Goal: Task Accomplishment & Management: Manage account settings

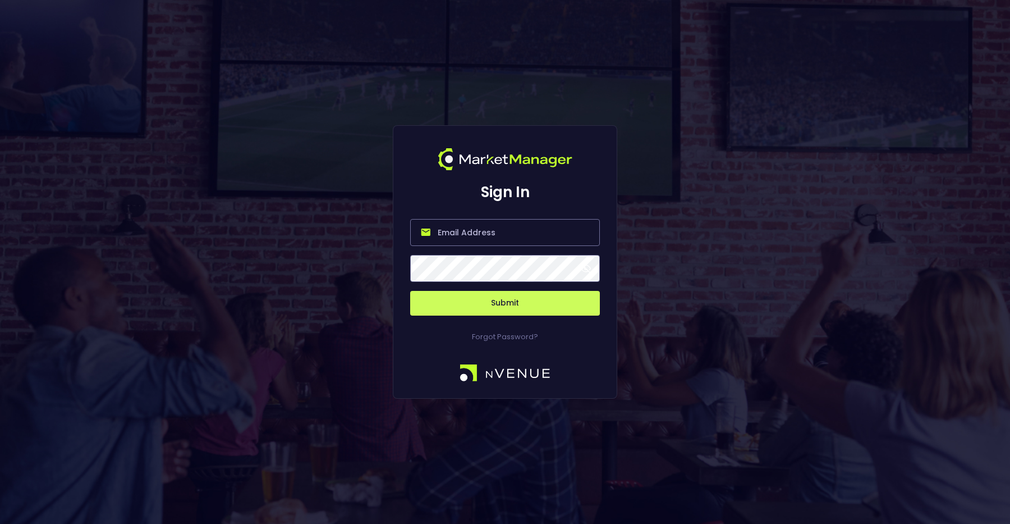
type input "[PERSON_NAME][EMAIL_ADDRESS][DOMAIN_NAME]"
click at [504, 309] on button "Submit" at bounding box center [505, 303] width 190 height 25
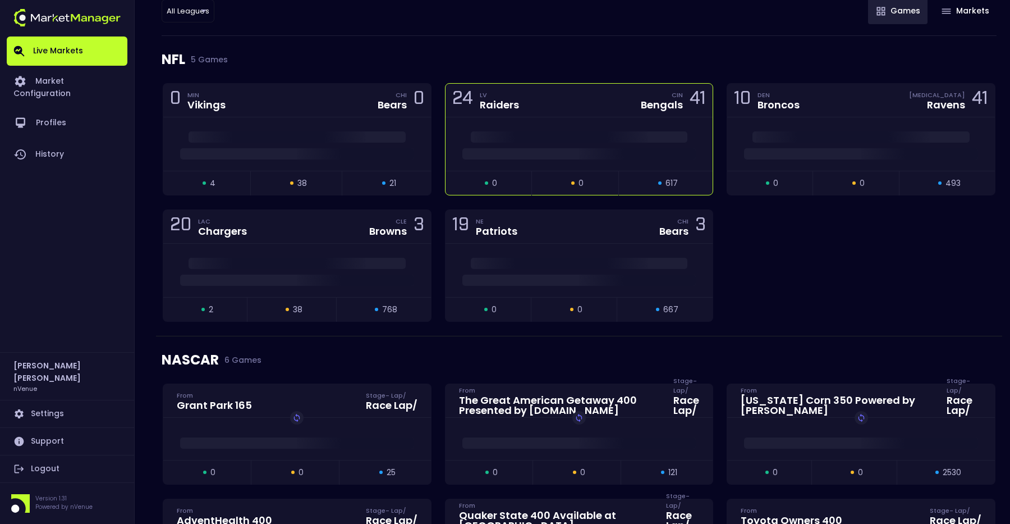
scroll to position [152, 0]
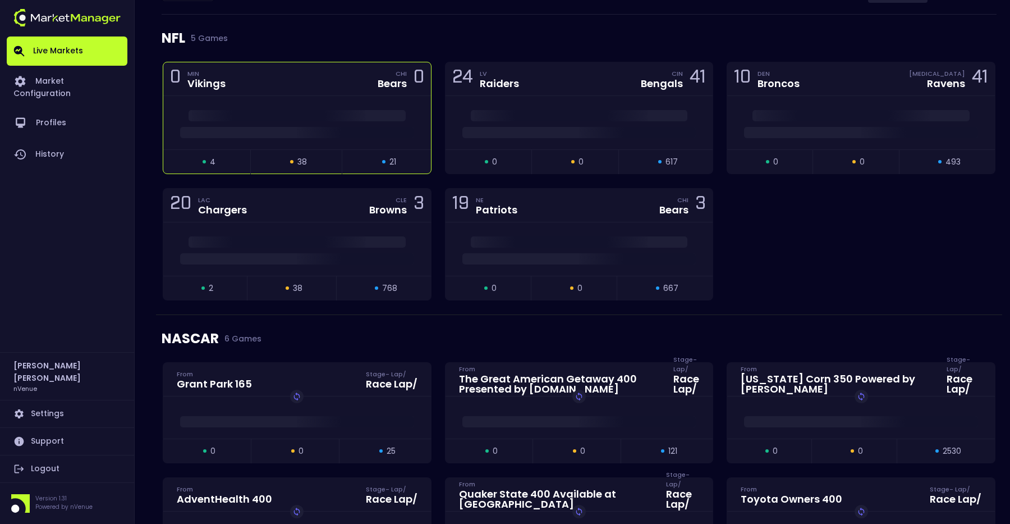
click at [339, 141] on div at bounding box center [297, 122] width 268 height 53
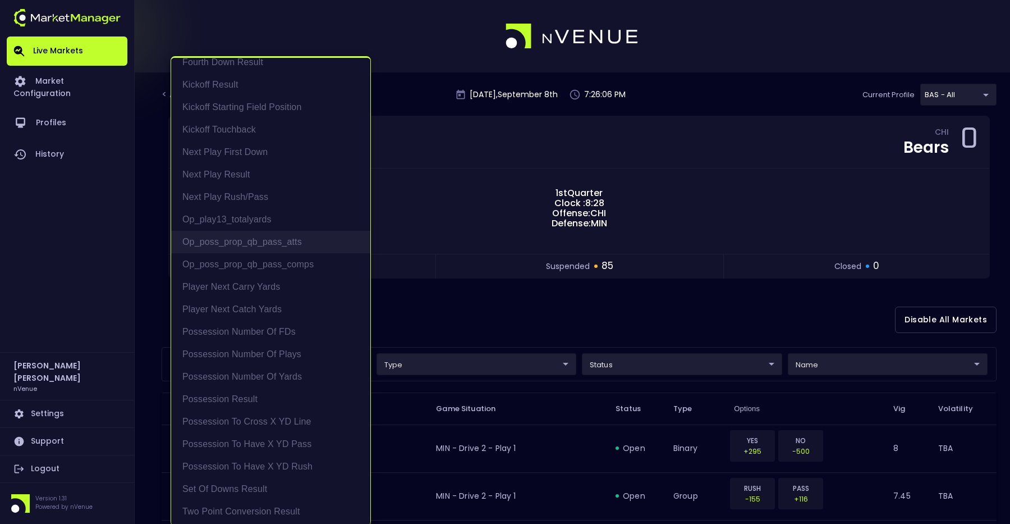
scroll to position [35, 0]
click at [261, 400] on li "Possession Result" at bounding box center [270, 397] width 199 height 22
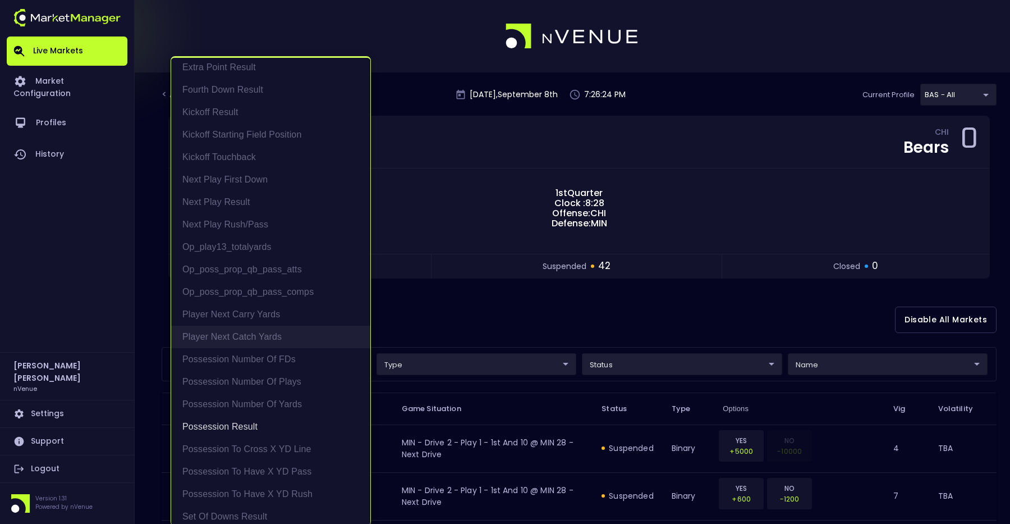
scroll to position [2, 0]
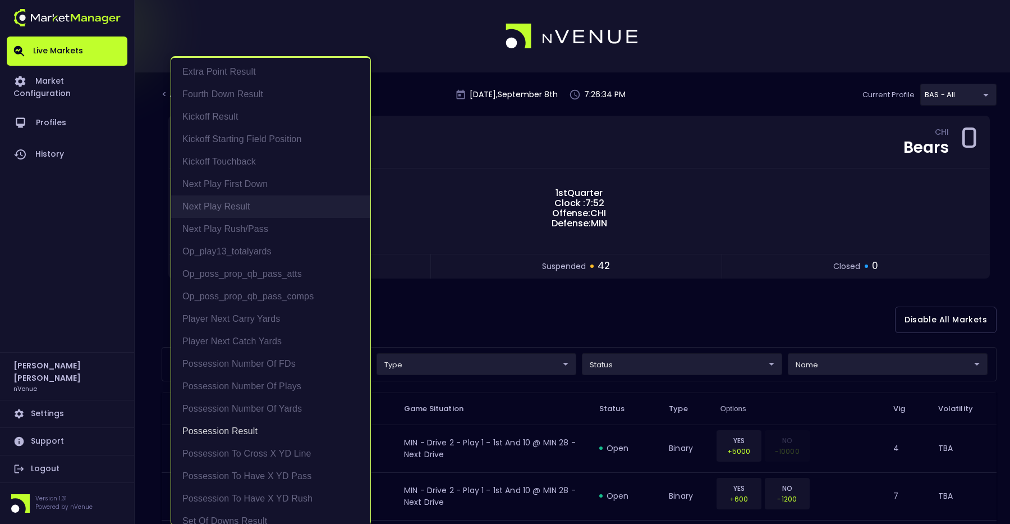
click at [266, 207] on li "Next Play Result" at bounding box center [270, 206] width 199 height 22
type input "Possession Result,Next Play Result"
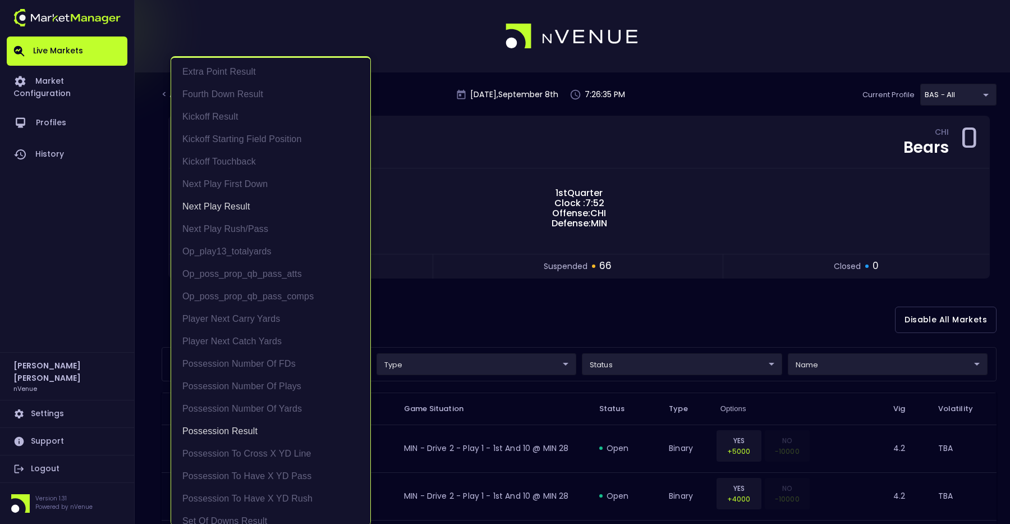
click at [571, 313] on div at bounding box center [505, 262] width 1010 height 524
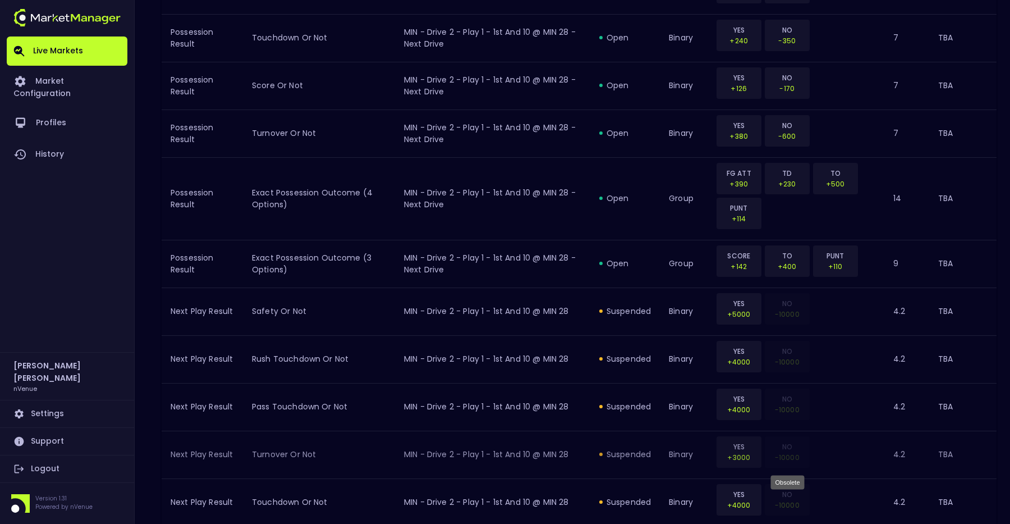
scroll to position [1184, 0]
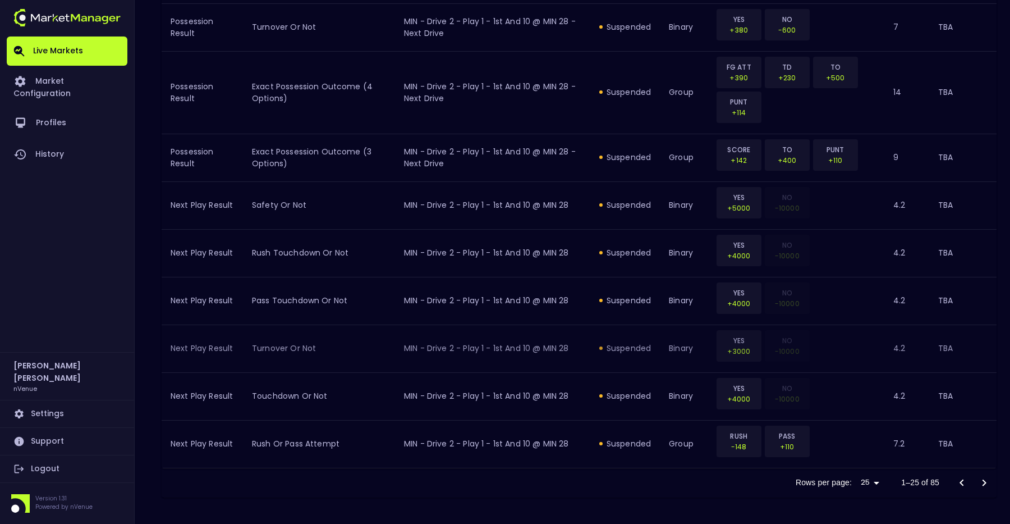
click at [985, 484] on icon "Go to next page" at bounding box center [984, 482] width 13 height 13
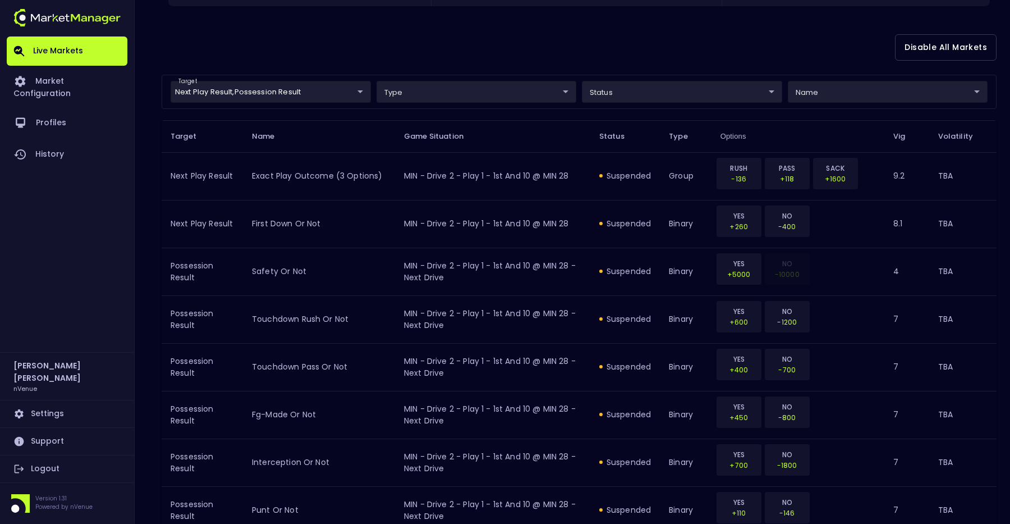
scroll to position [112, 0]
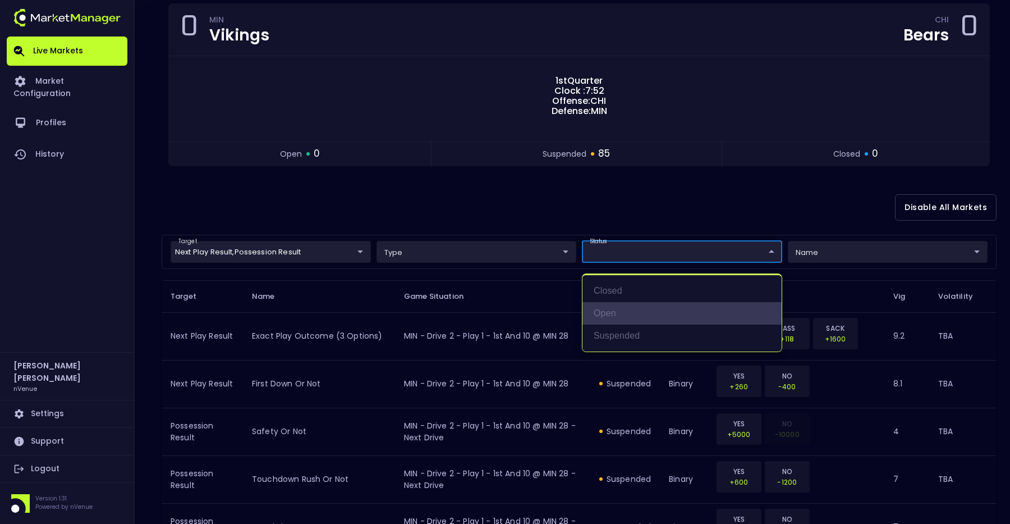
click at [612, 311] on li "open" at bounding box center [681, 313] width 199 height 22
type input "open"
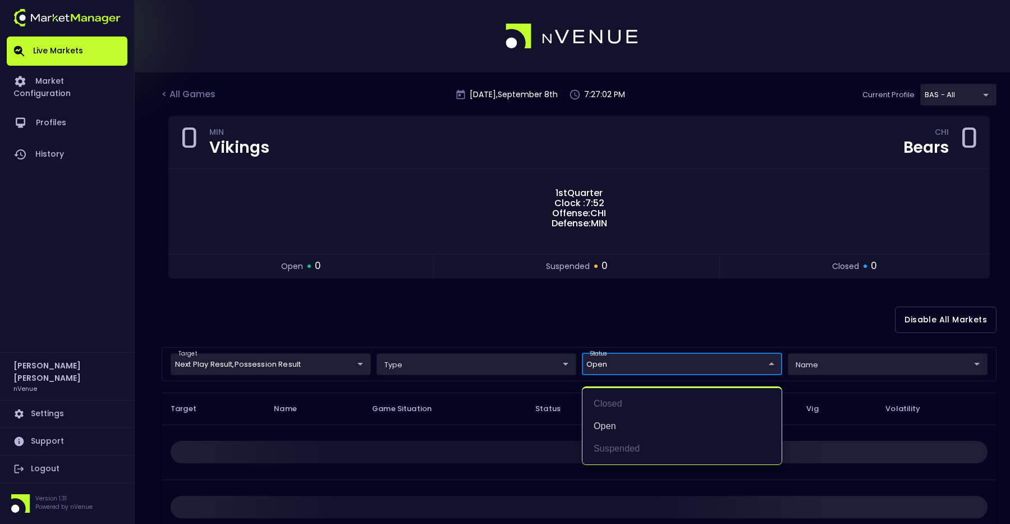
click at [501, 325] on div at bounding box center [505, 262] width 1010 height 524
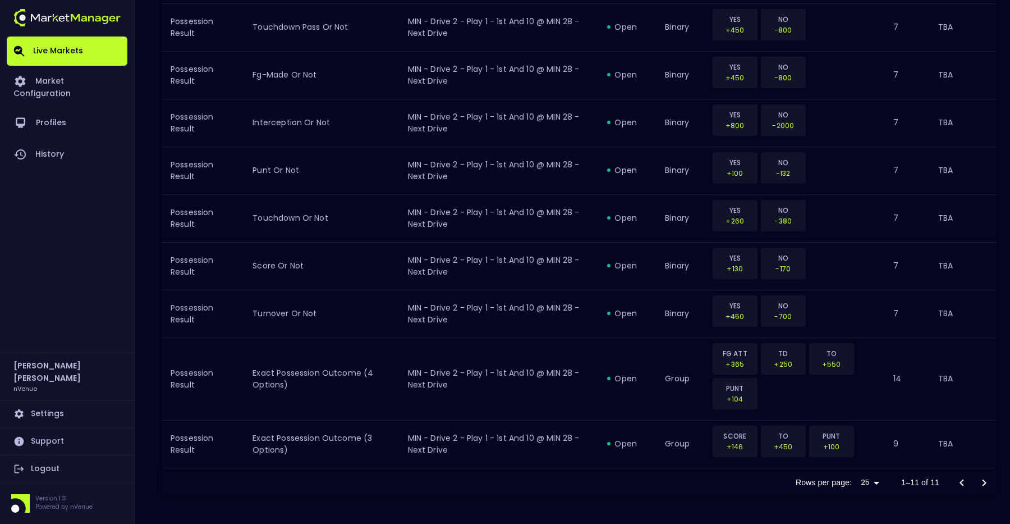
scroll to position [177, 0]
